Goal: Task Accomplishment & Management: Use online tool/utility

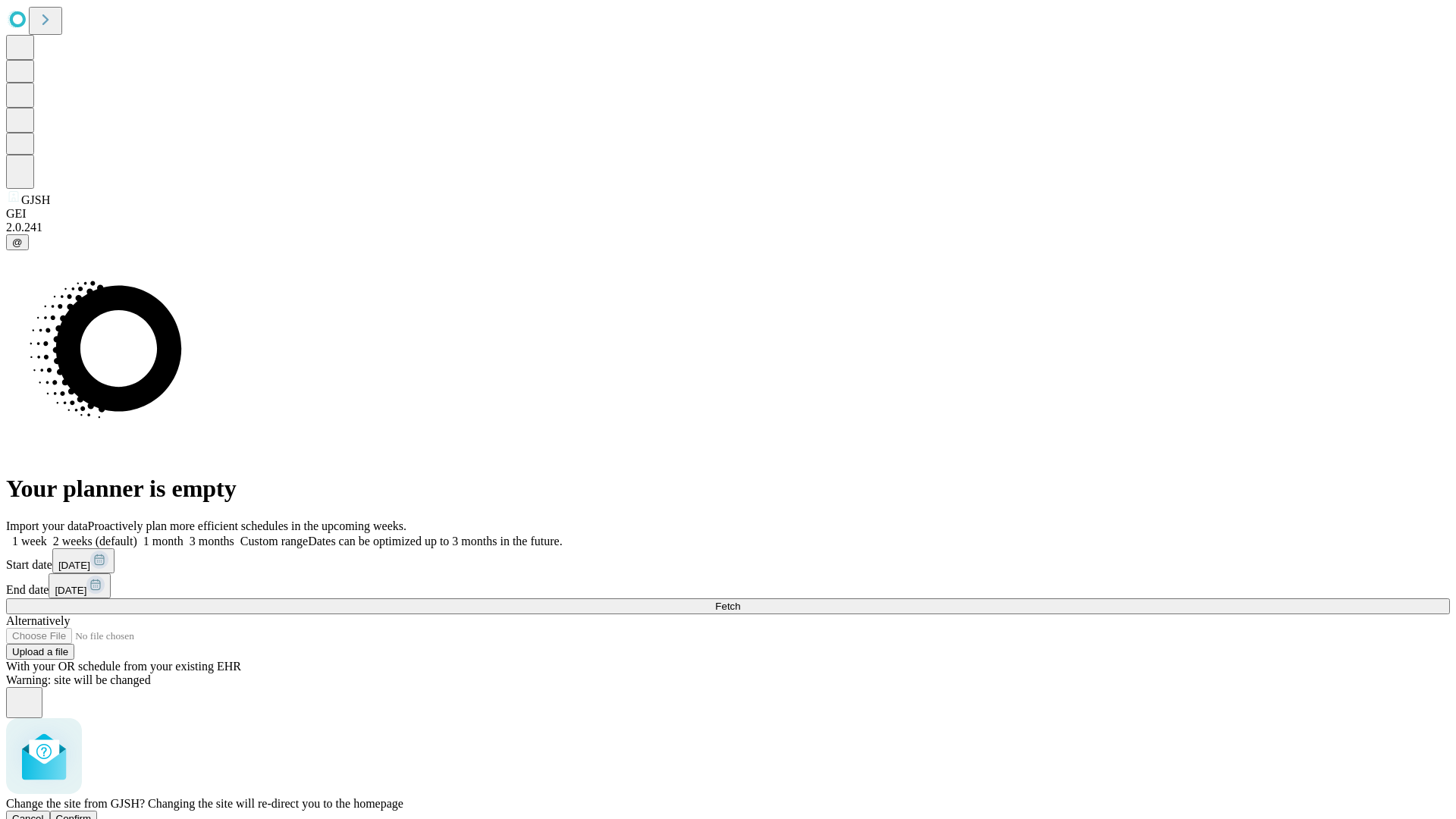
click at [92, 813] on span "Confirm" at bounding box center [74, 818] width 35 height 12
click at [184, 534] on label "1 month" at bounding box center [160, 541] width 46 height 13
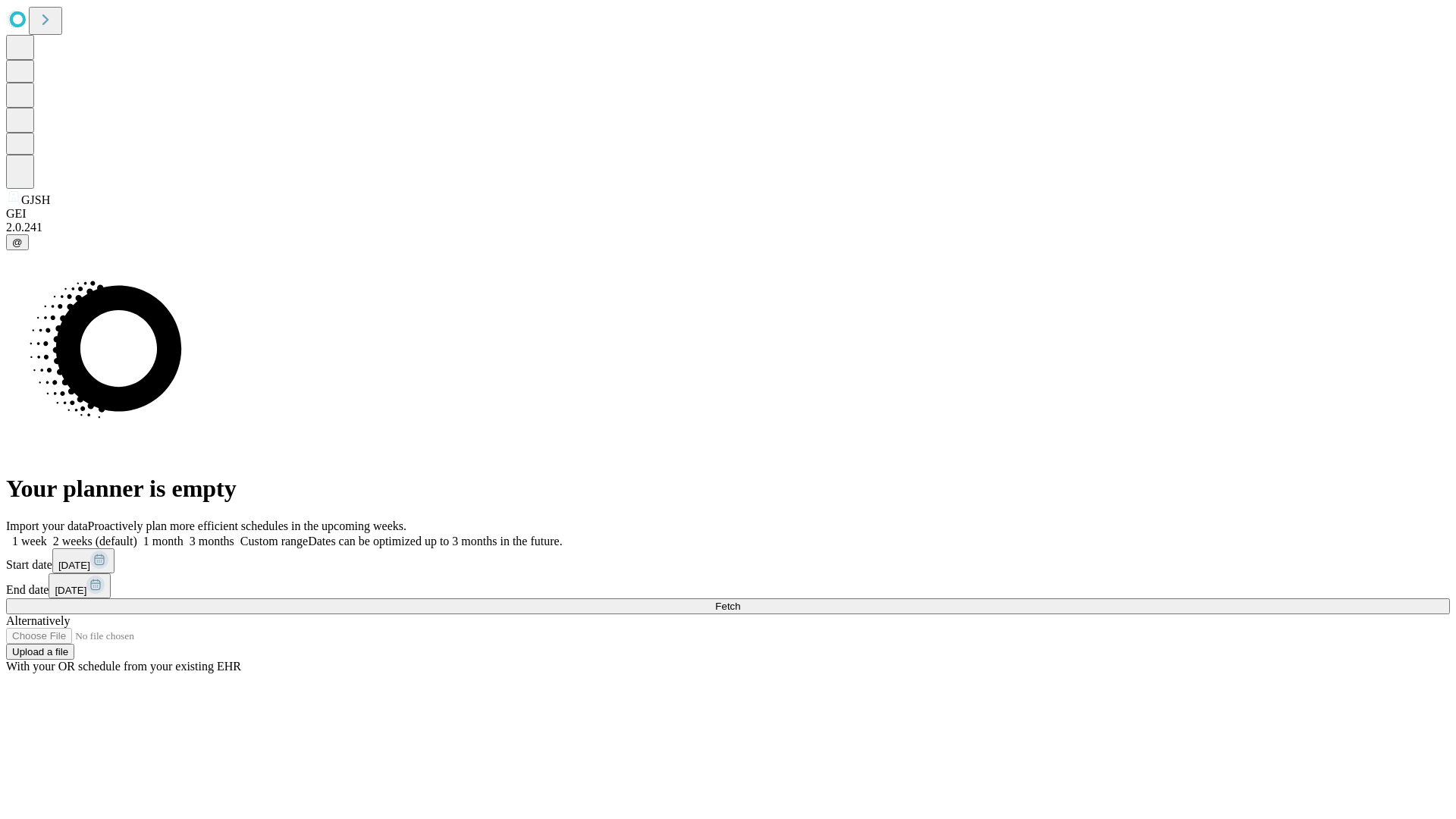
click at [740, 601] on span "Fetch" at bounding box center [727, 606] width 25 height 12
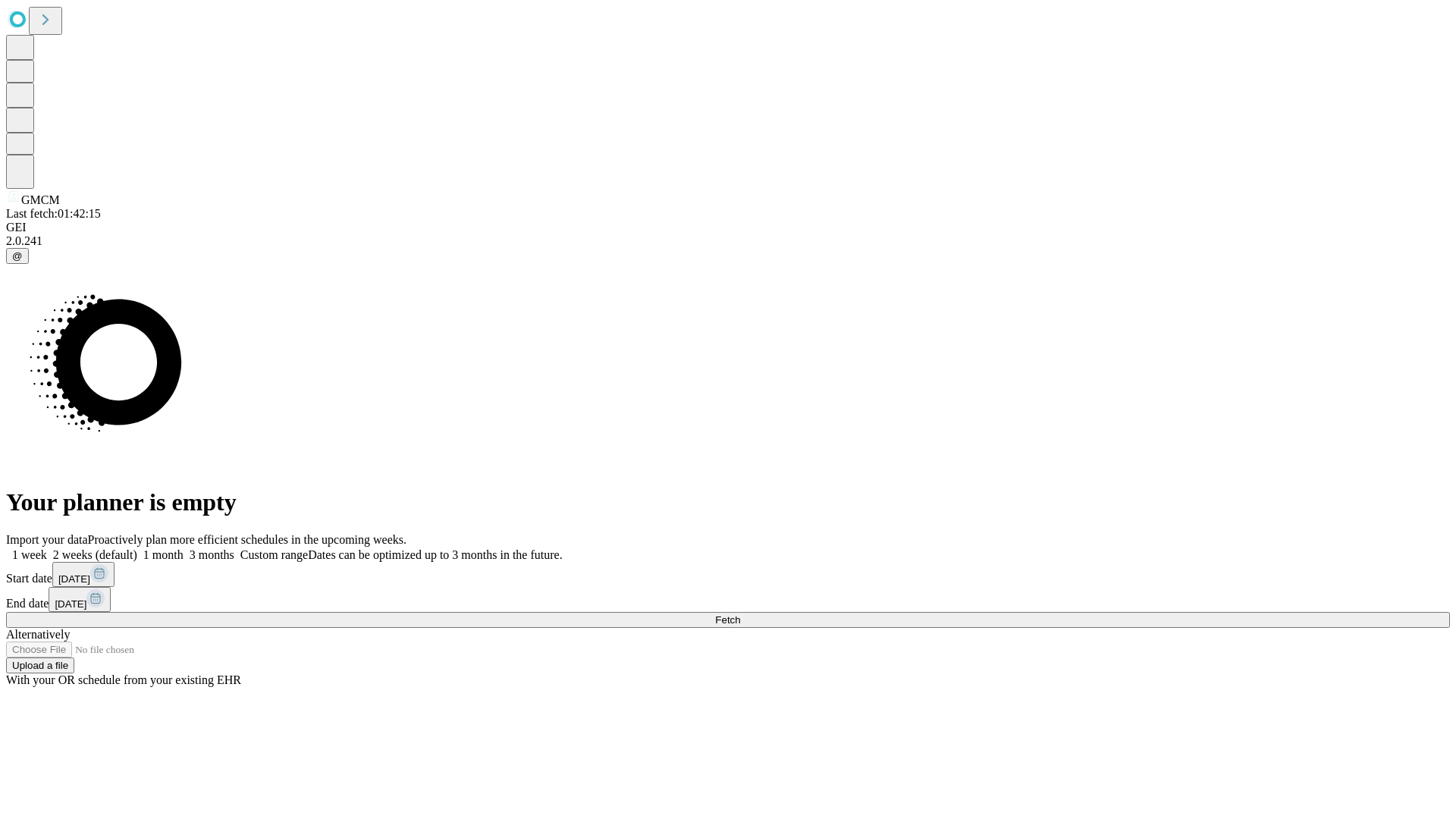
click at [184, 548] on label "1 month" at bounding box center [160, 554] width 46 height 13
click at [740, 614] on span "Fetch" at bounding box center [727, 619] width 25 height 12
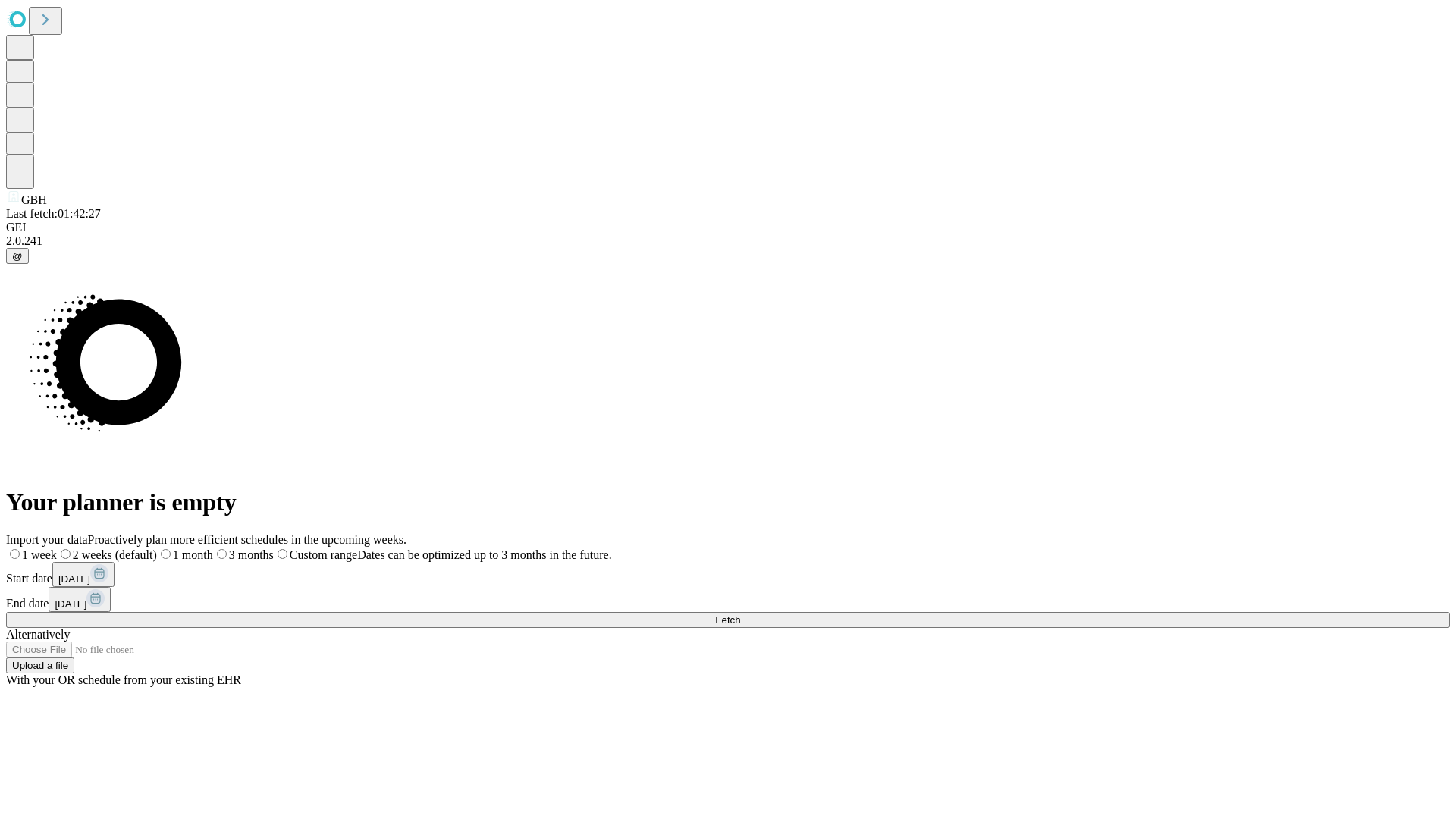
click at [213, 548] on label "1 month" at bounding box center [185, 554] width 56 height 13
click at [740, 614] on span "Fetch" at bounding box center [727, 619] width 25 height 12
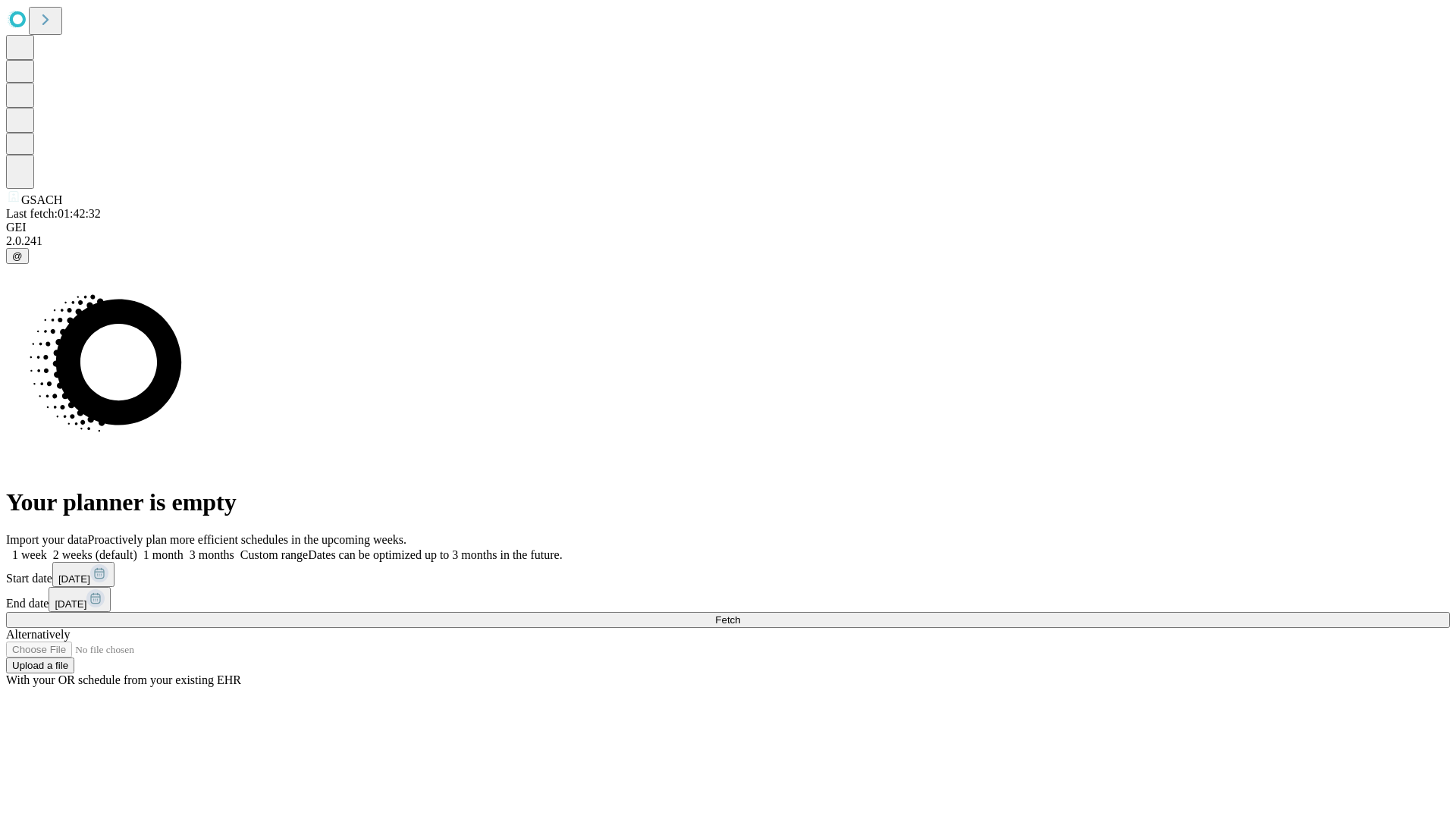
click at [184, 548] on label "1 month" at bounding box center [160, 554] width 46 height 13
click at [740, 614] on span "Fetch" at bounding box center [727, 619] width 25 height 12
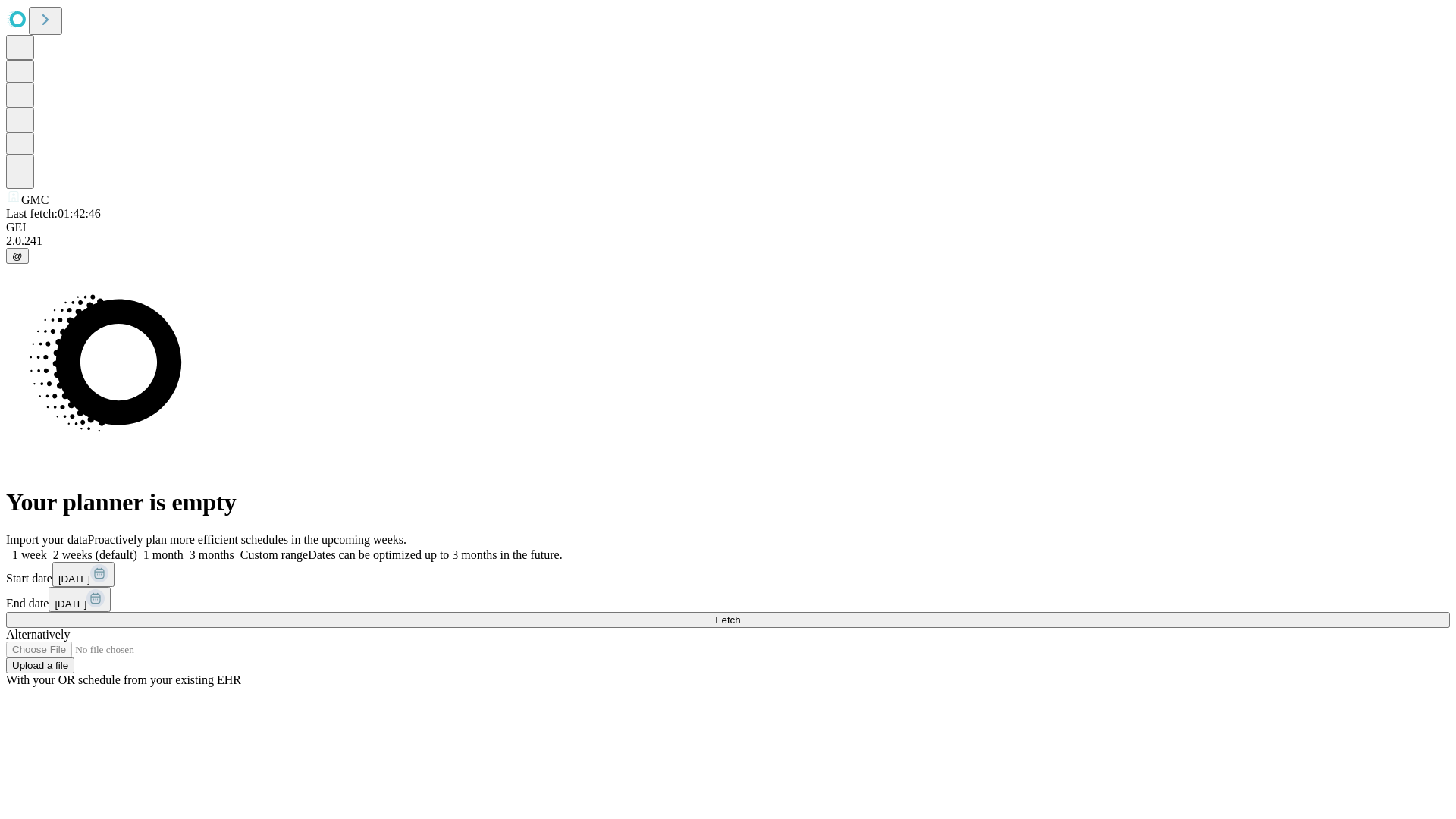
click at [184, 548] on label "1 month" at bounding box center [160, 554] width 46 height 13
click at [740, 614] on span "Fetch" at bounding box center [727, 619] width 25 height 12
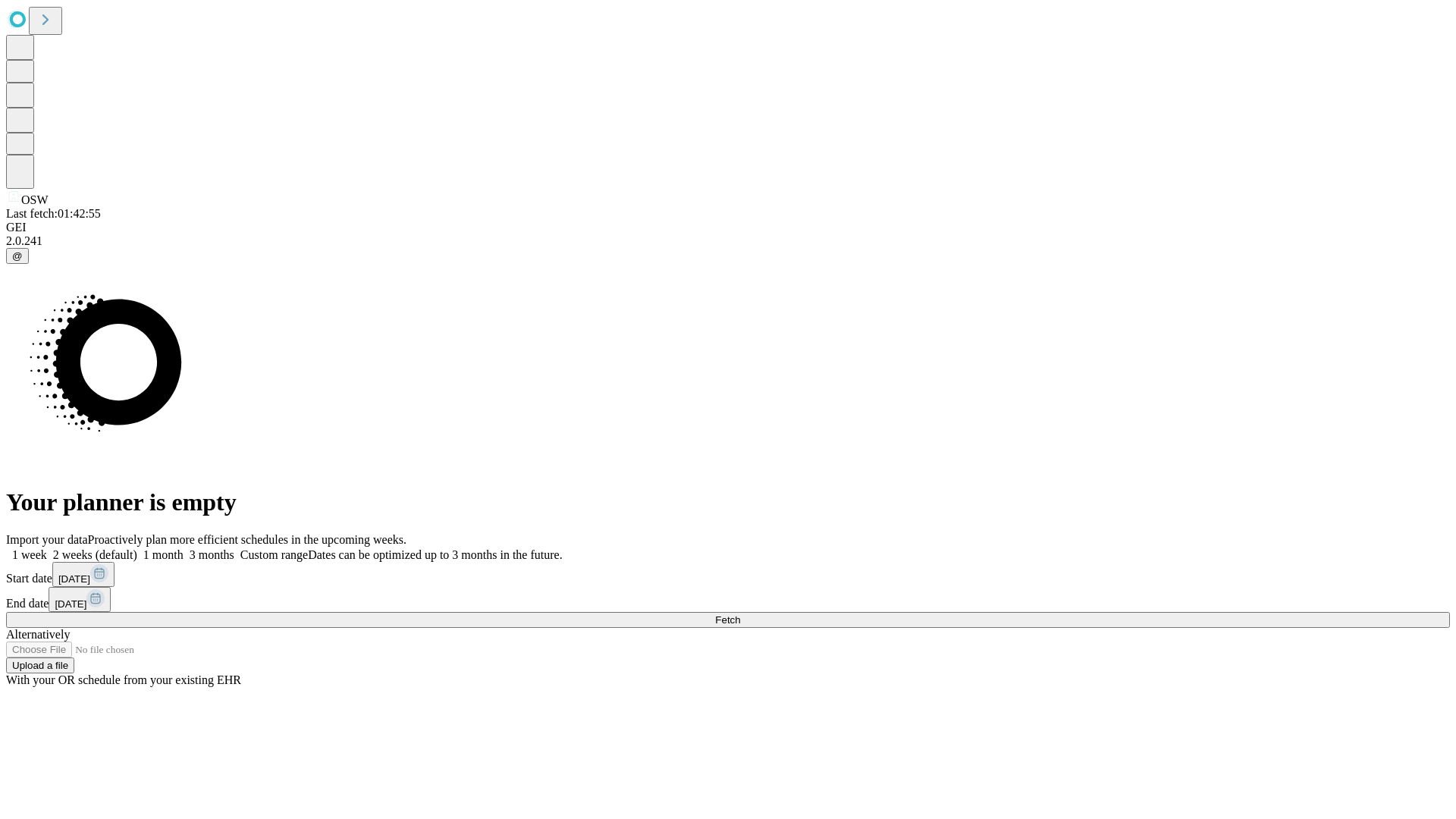
click at [184, 548] on label "1 month" at bounding box center [160, 554] width 46 height 13
click at [740, 614] on span "Fetch" at bounding box center [727, 619] width 25 height 12
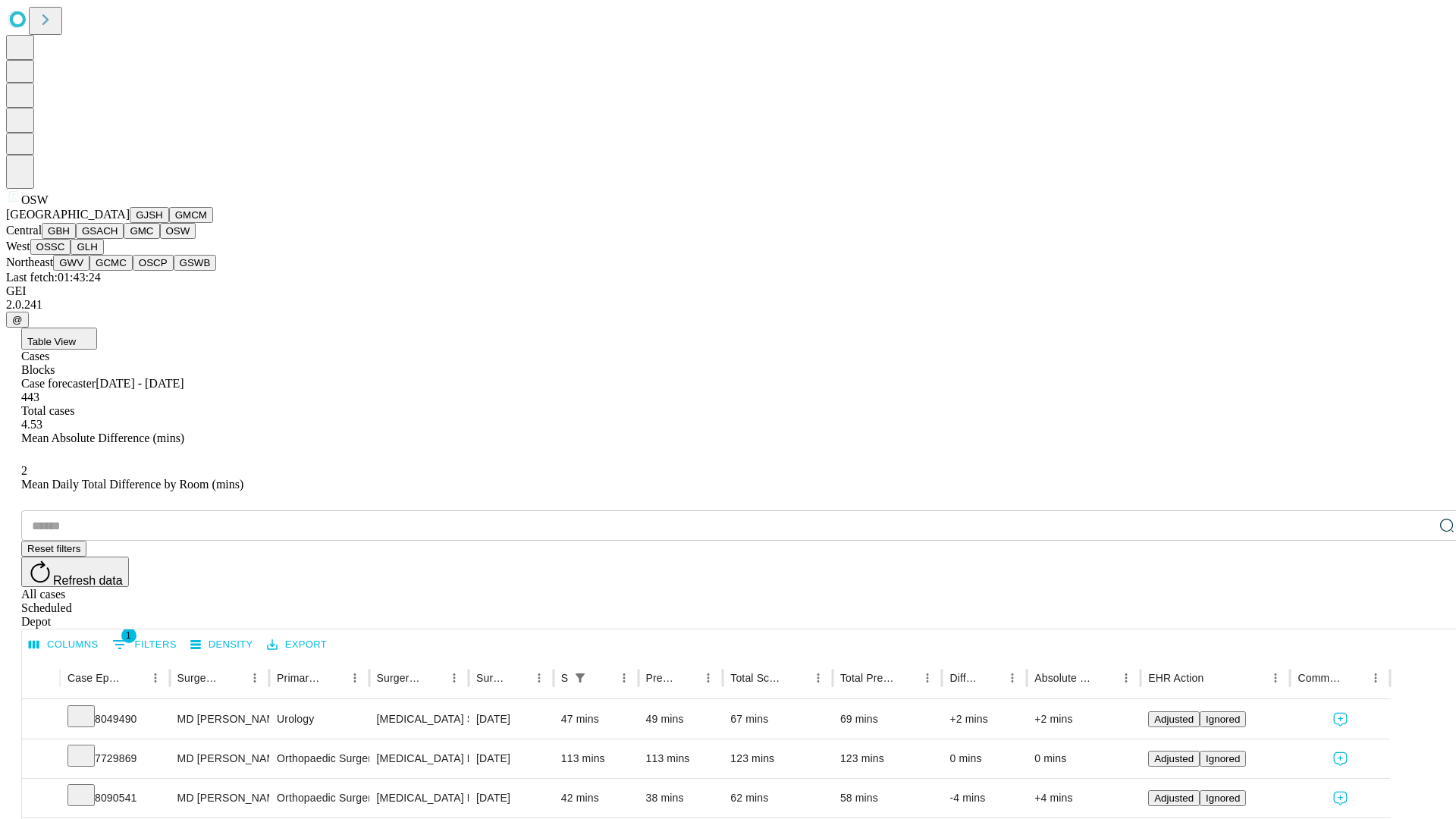
click at [71, 254] on button "OSSC" at bounding box center [50, 247] width 41 height 16
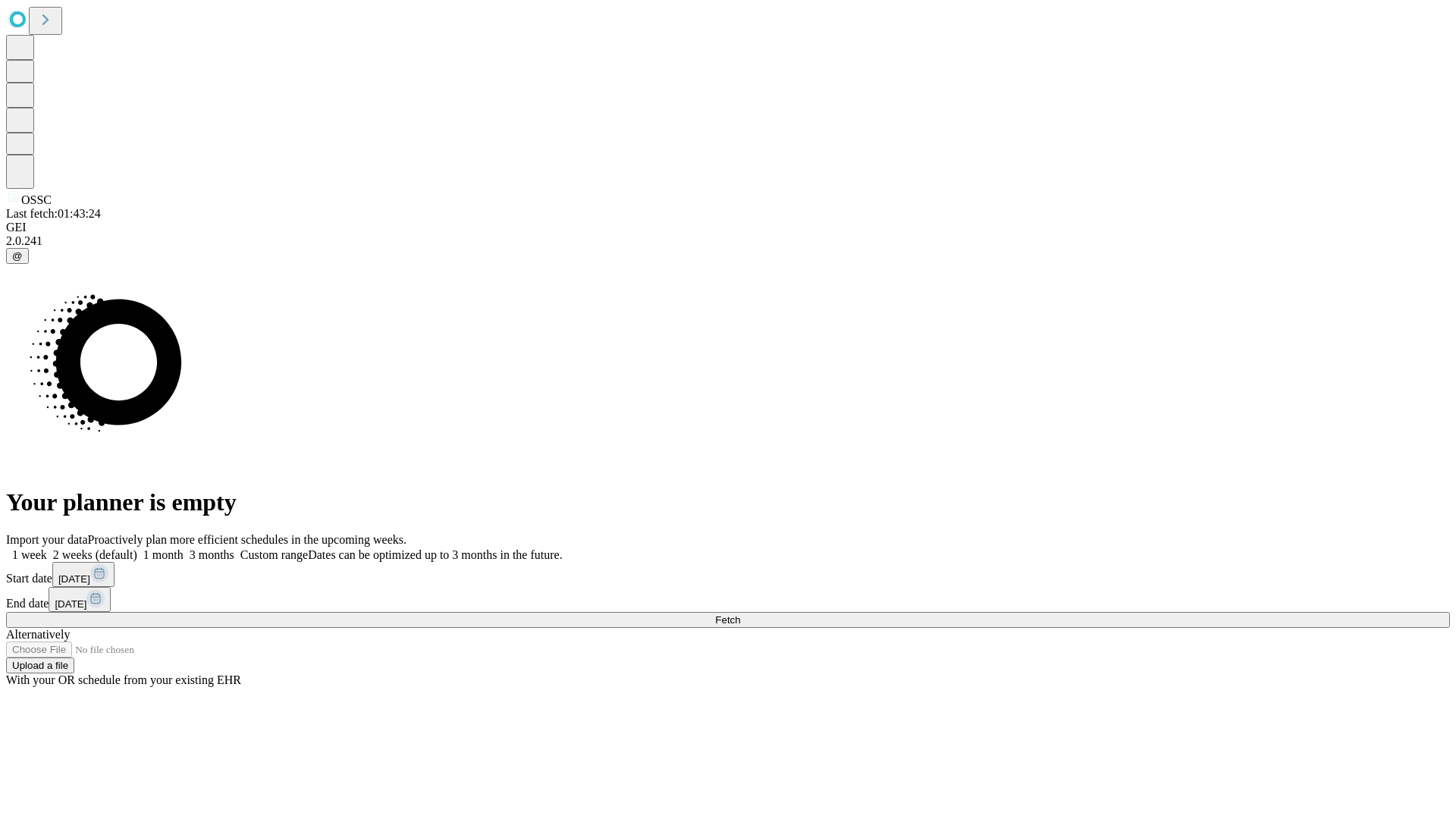
click at [184, 548] on label "1 month" at bounding box center [160, 554] width 46 height 13
click at [740, 614] on span "Fetch" at bounding box center [727, 619] width 25 height 12
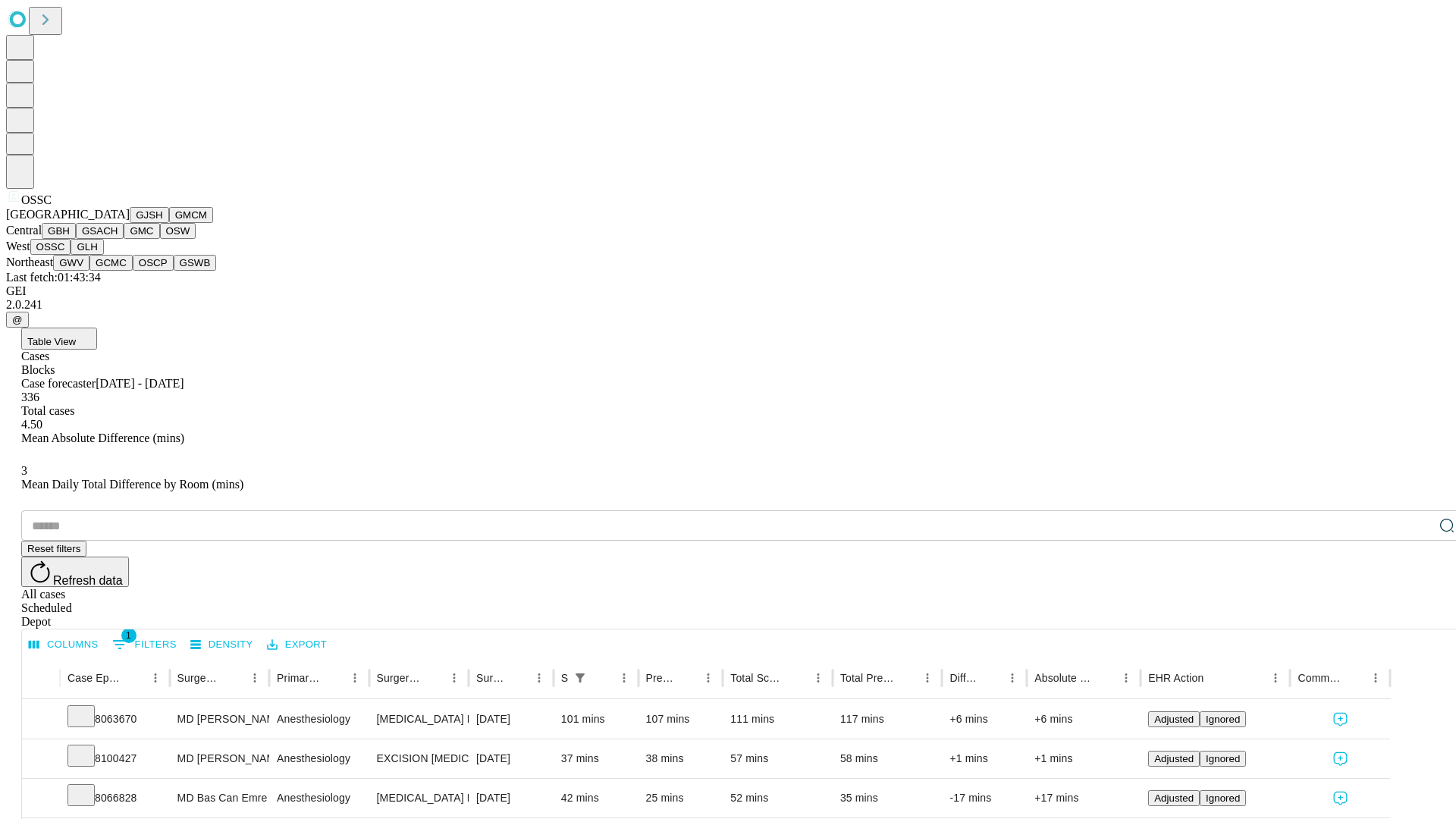
click at [103, 254] on button "GLH" at bounding box center [86, 247] width 32 height 16
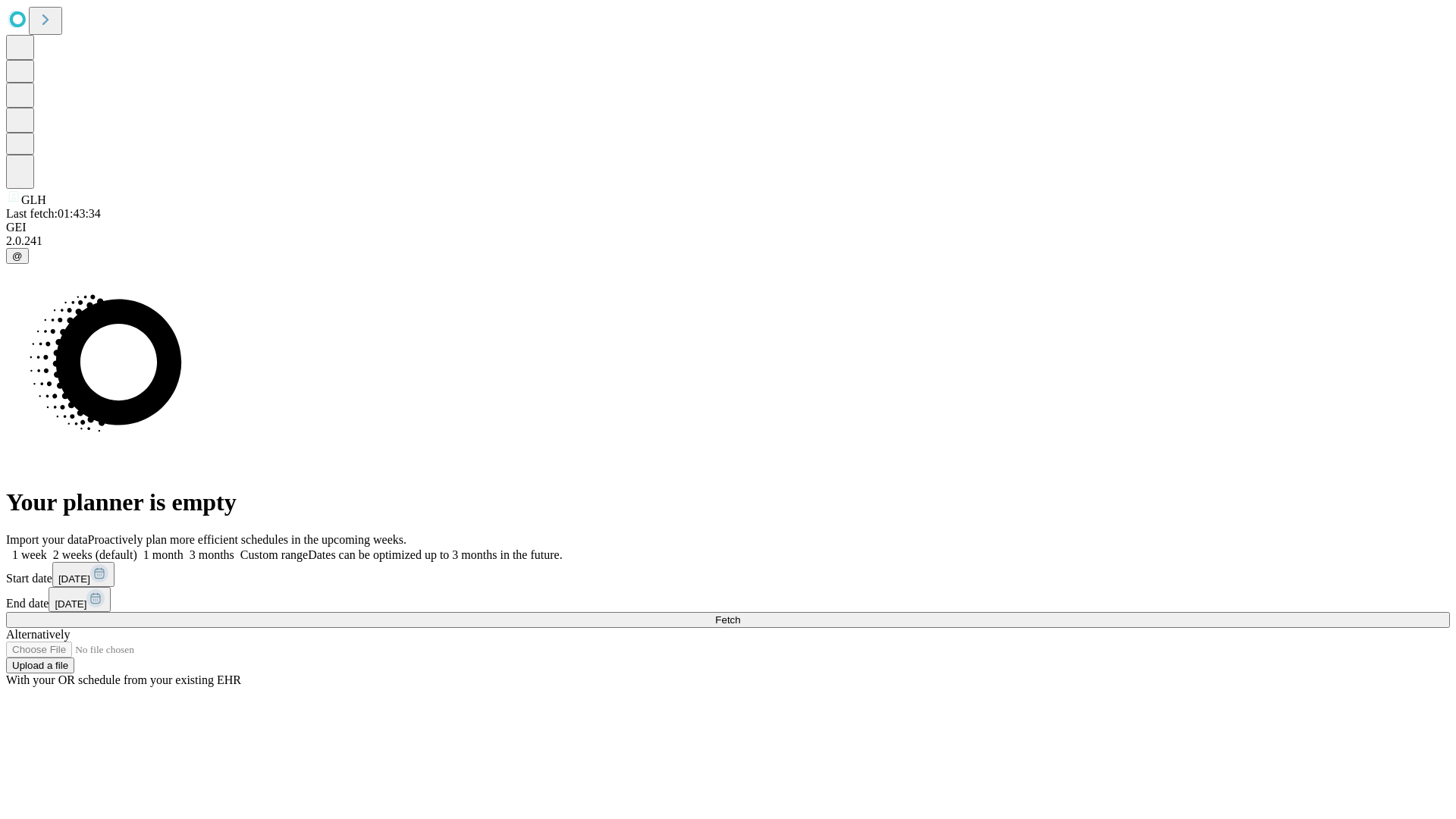
click at [184, 548] on label "1 month" at bounding box center [160, 554] width 46 height 13
click at [740, 614] on span "Fetch" at bounding box center [727, 619] width 25 height 12
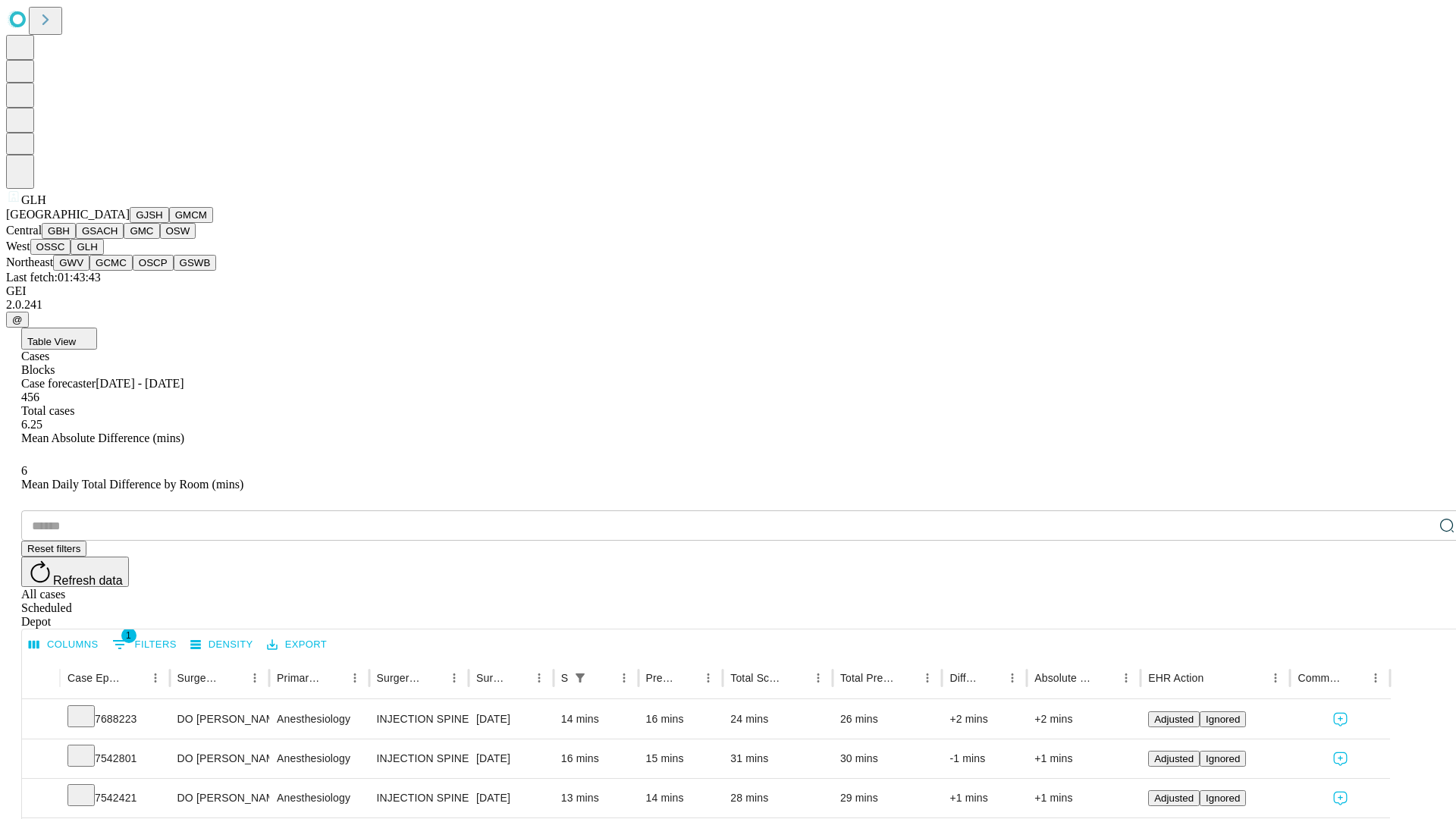
click at [89, 271] on button "GWV" at bounding box center [71, 262] width 36 height 16
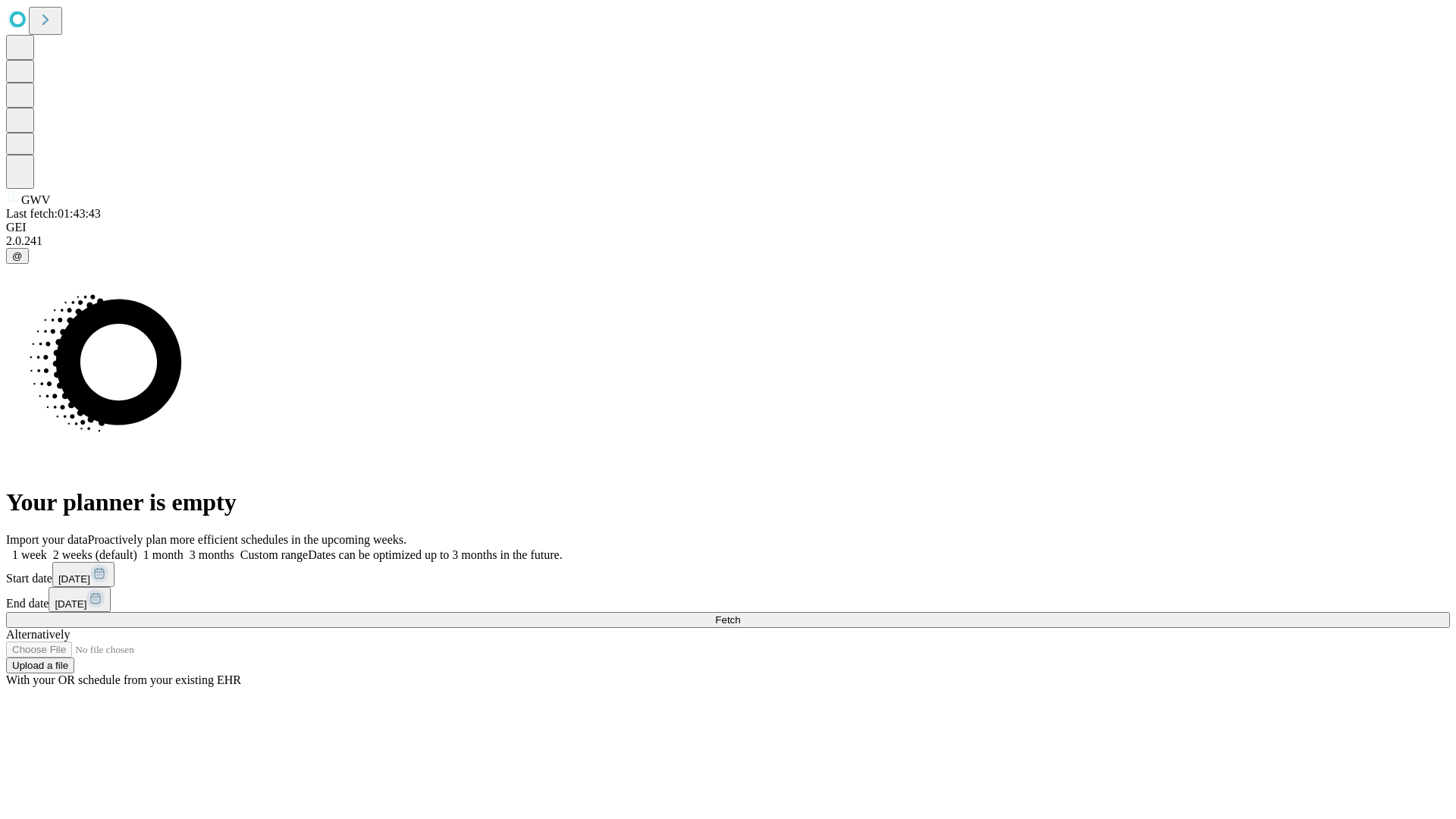
click at [184, 548] on label "1 month" at bounding box center [160, 554] width 46 height 13
click at [740, 614] on span "Fetch" at bounding box center [727, 619] width 25 height 12
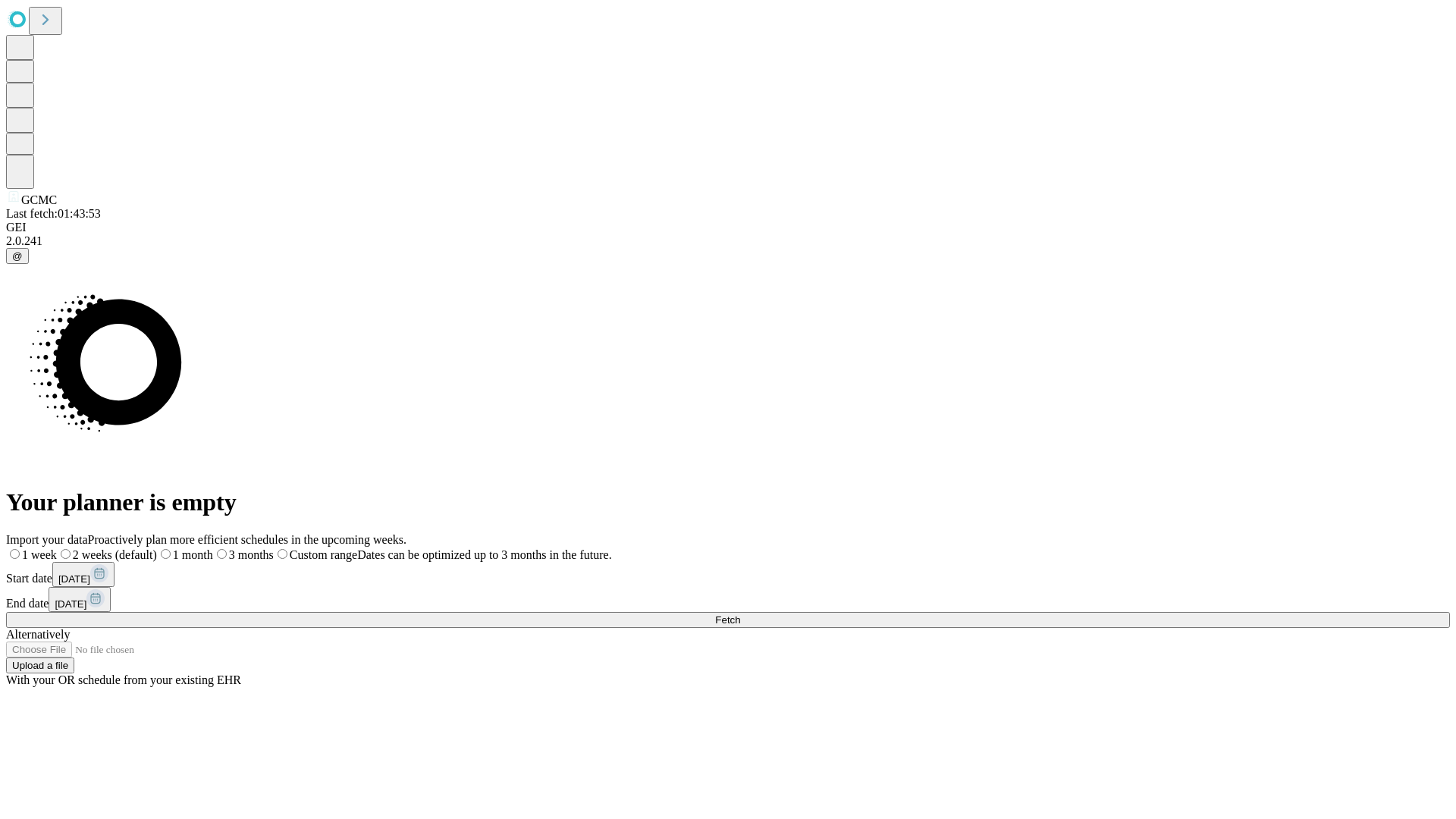
click at [213, 548] on label "1 month" at bounding box center [185, 554] width 56 height 13
click at [740, 614] on span "Fetch" at bounding box center [727, 619] width 25 height 12
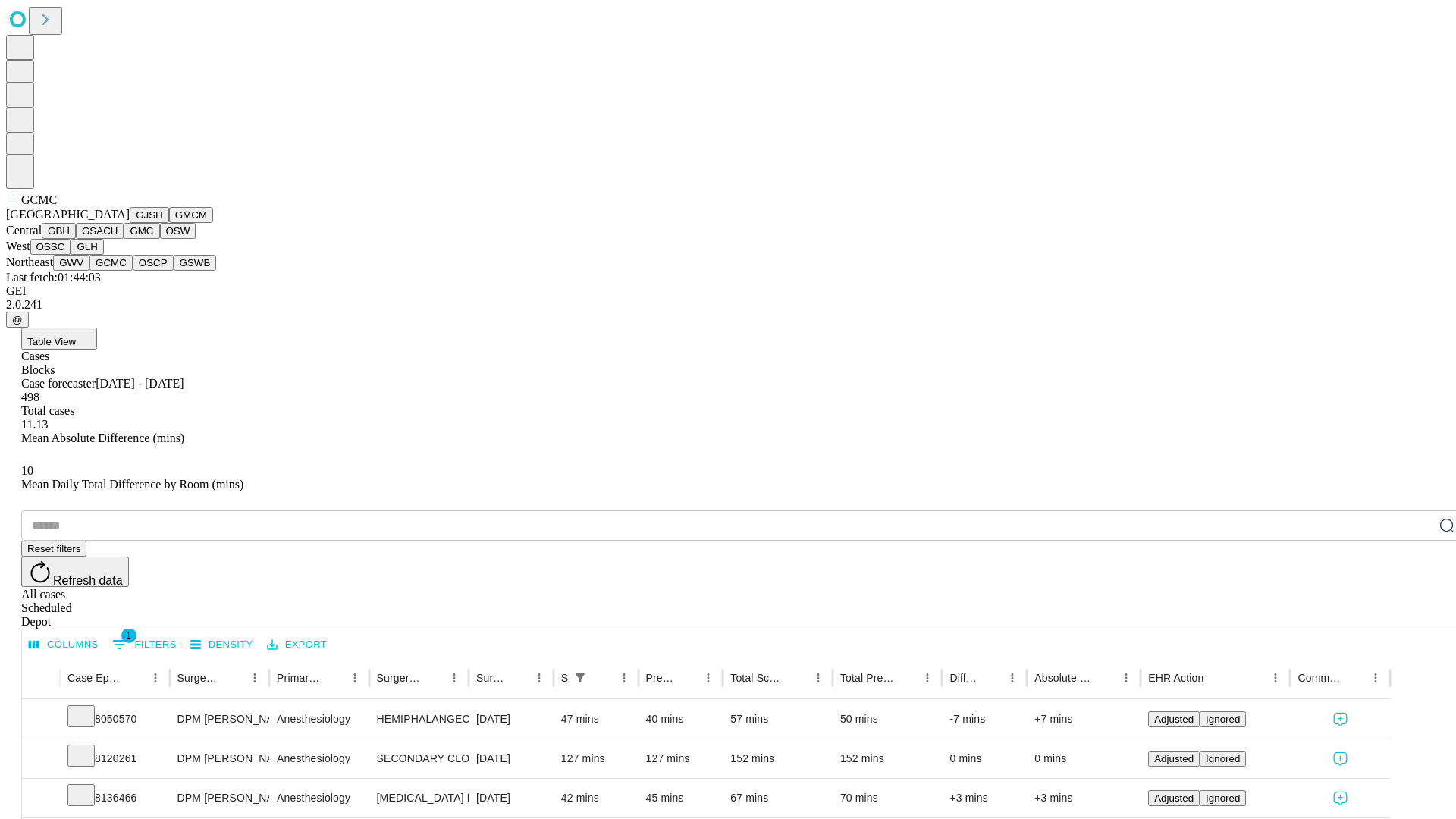
click at [133, 271] on button "OSCP" at bounding box center [153, 262] width 41 height 16
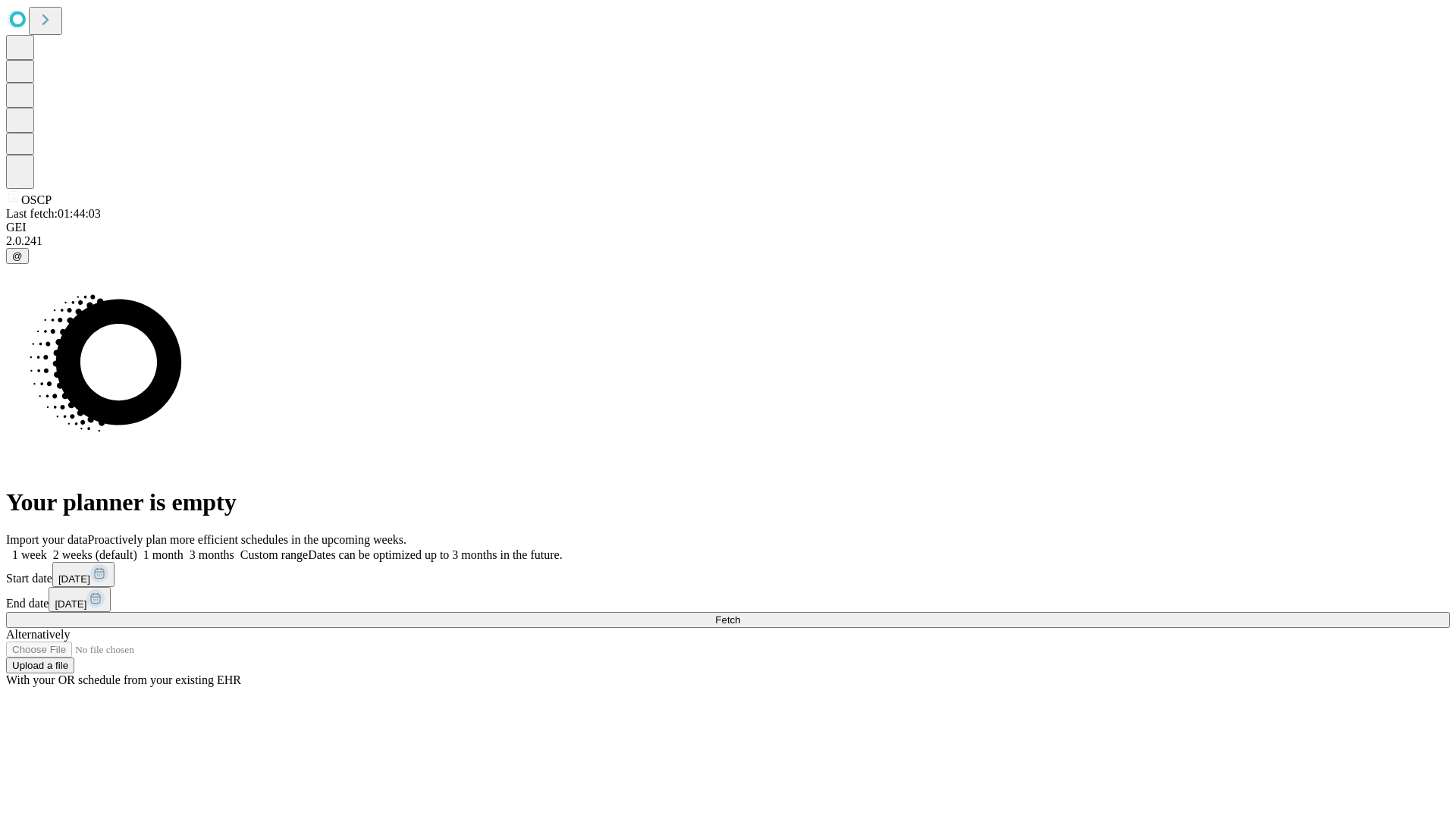
click at [184, 548] on label "1 month" at bounding box center [160, 554] width 46 height 13
click at [740, 614] on span "Fetch" at bounding box center [727, 619] width 25 height 12
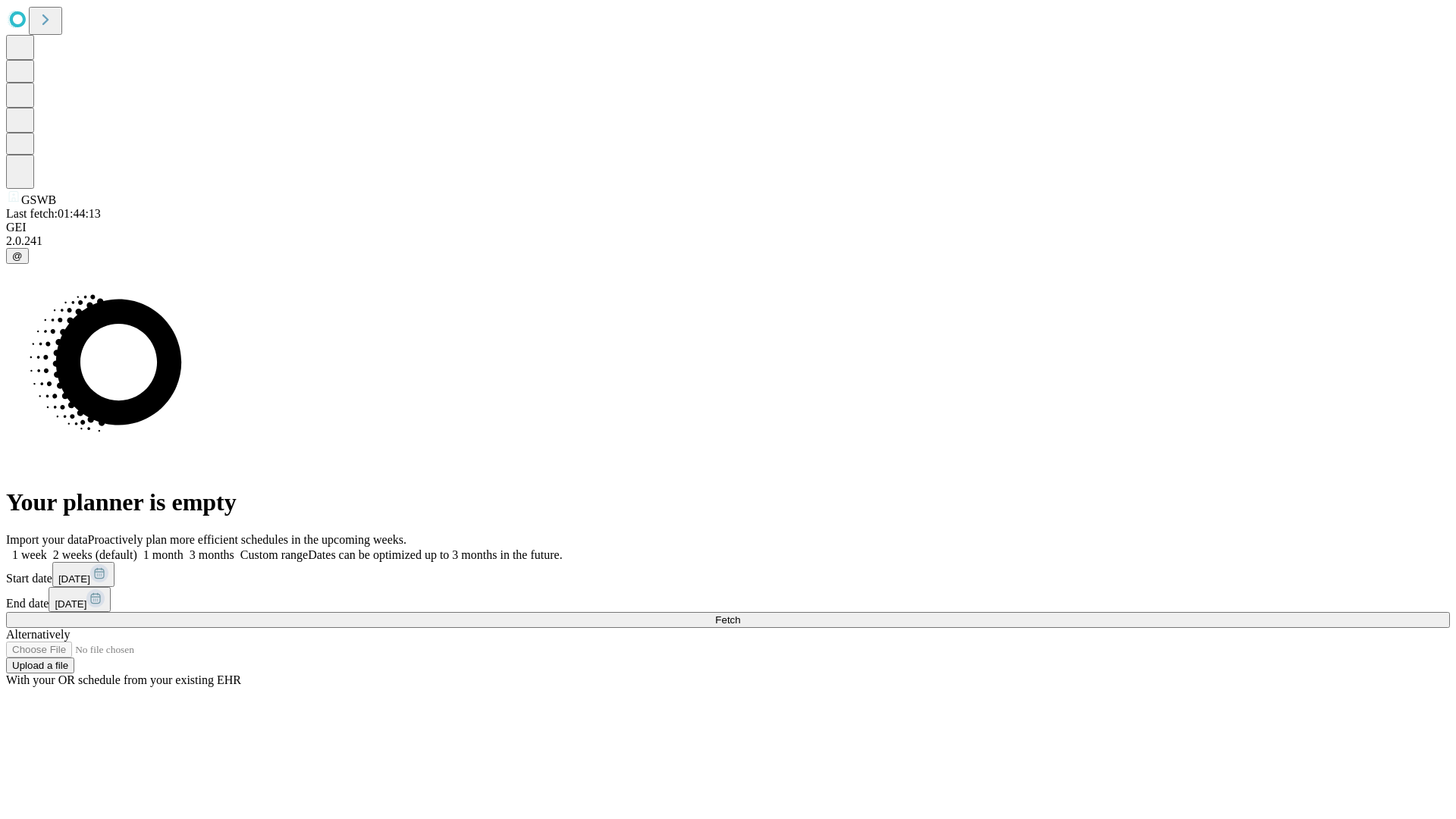
click at [184, 548] on label "1 month" at bounding box center [160, 554] width 46 height 13
click at [740, 614] on span "Fetch" at bounding box center [727, 619] width 25 height 12
